Goal: Task Accomplishment & Management: Use online tool/utility

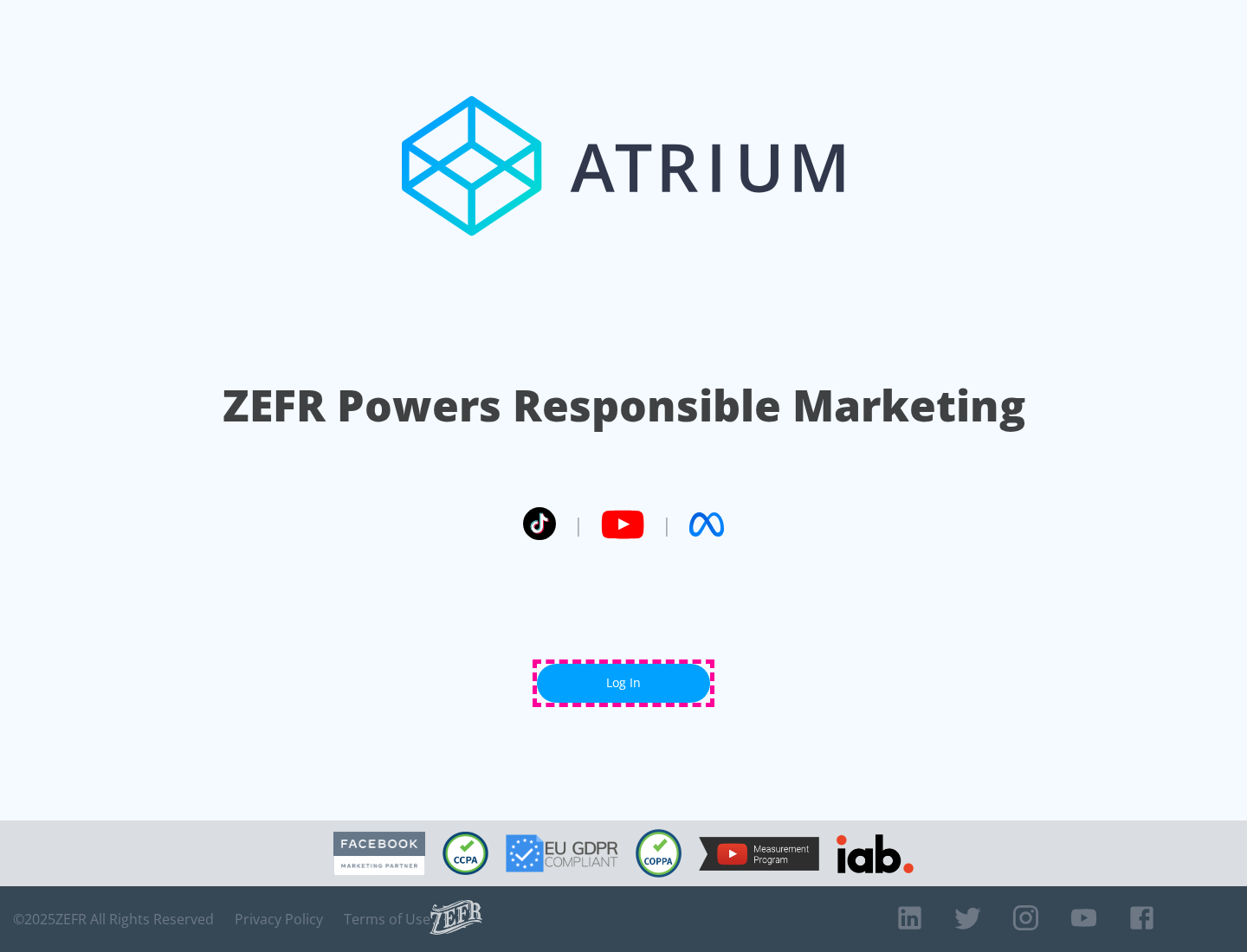
click at [623, 683] on link "Log In" at bounding box center [623, 684] width 174 height 39
